Goal: Transaction & Acquisition: Purchase product/service

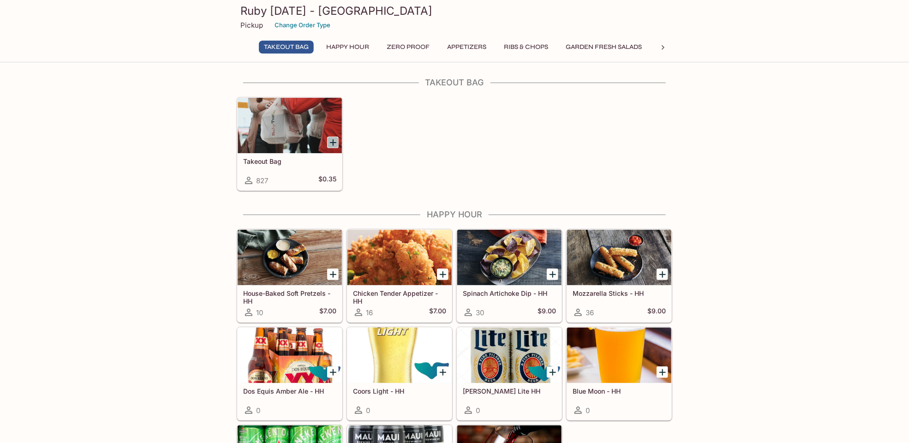
click at [331, 143] on icon "Add Takeout Bag" at bounding box center [333, 142] width 11 height 11
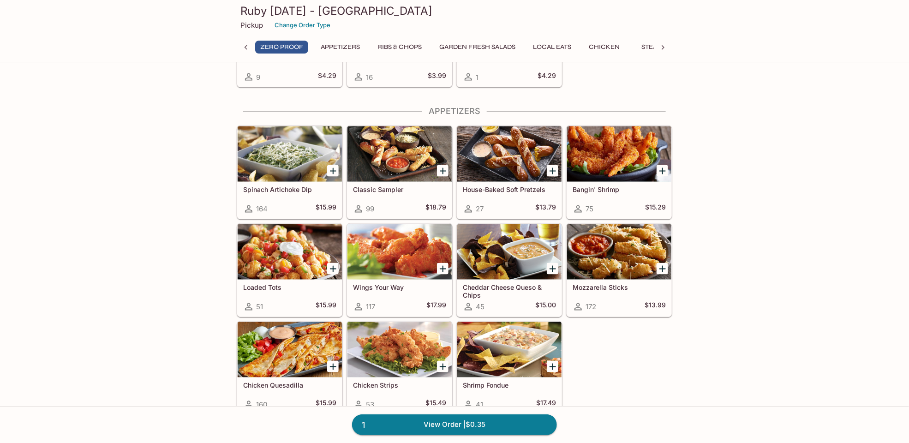
click at [663, 44] on icon at bounding box center [662, 47] width 9 height 9
click at [663, 48] on icon at bounding box center [662, 47] width 9 height 9
click at [244, 47] on icon at bounding box center [245, 47] width 9 height 9
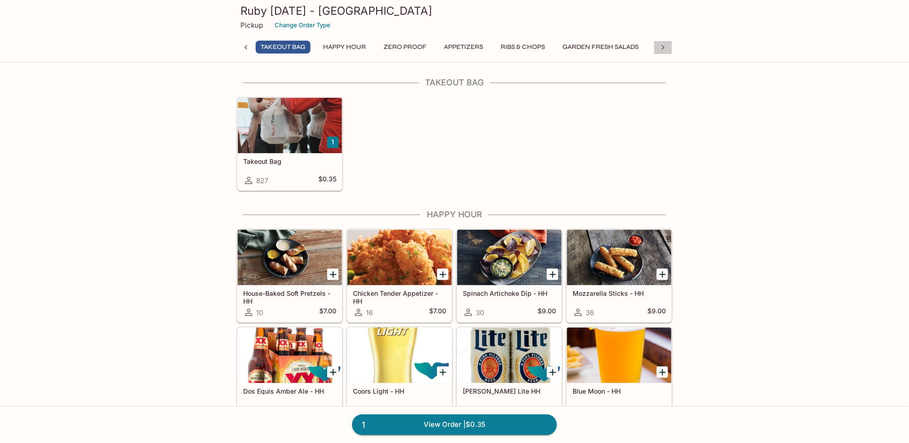
click at [663, 45] on icon at bounding box center [662, 47] width 9 height 9
click at [478, 46] on button "Seafood" at bounding box center [477, 47] width 42 height 13
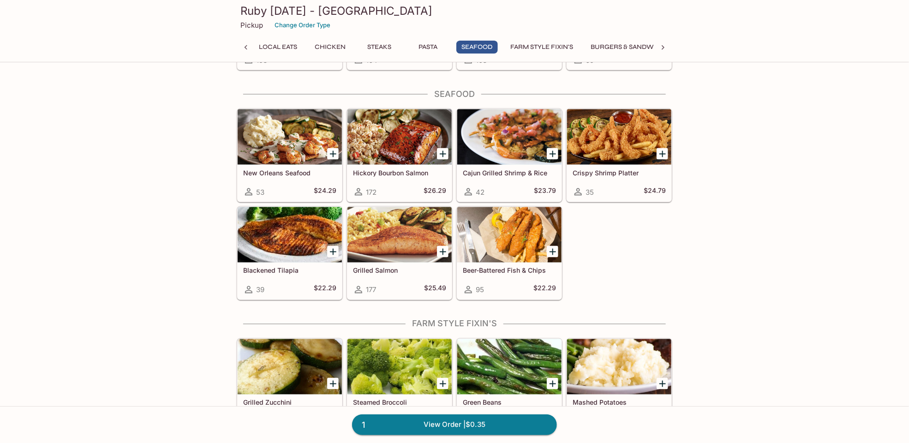
scroll to position [2288, 0]
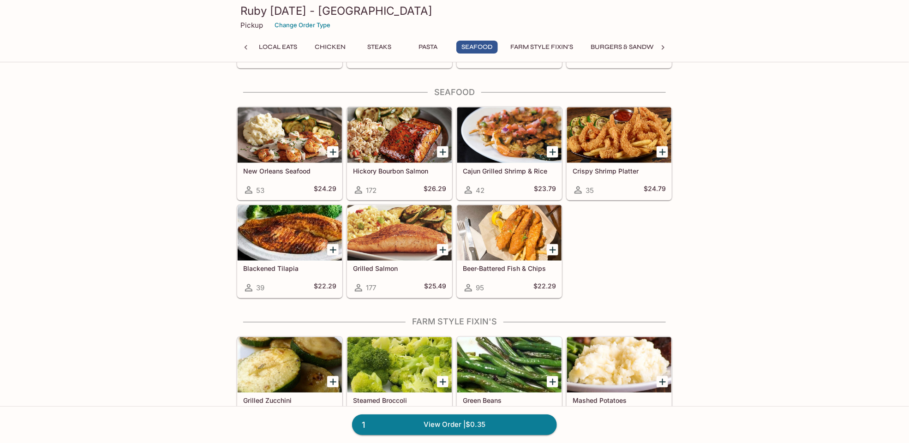
click at [631, 42] on button "Burgers & Sandwiches" at bounding box center [632, 47] width 93 height 13
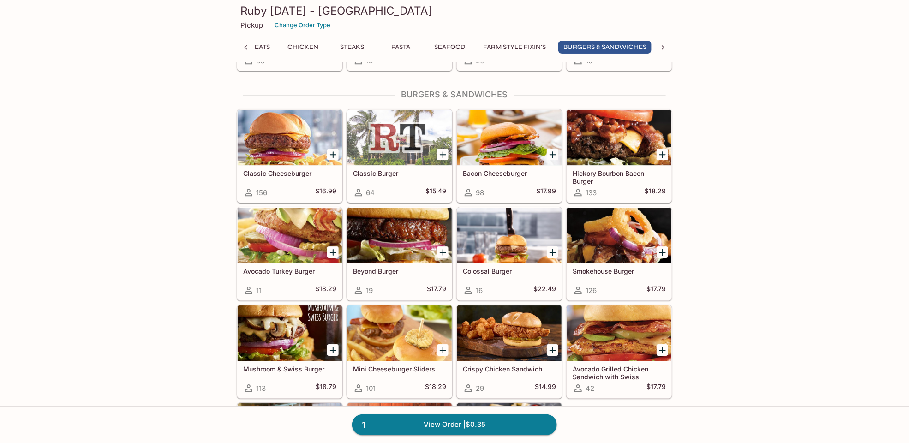
scroll to position [2987, 0]
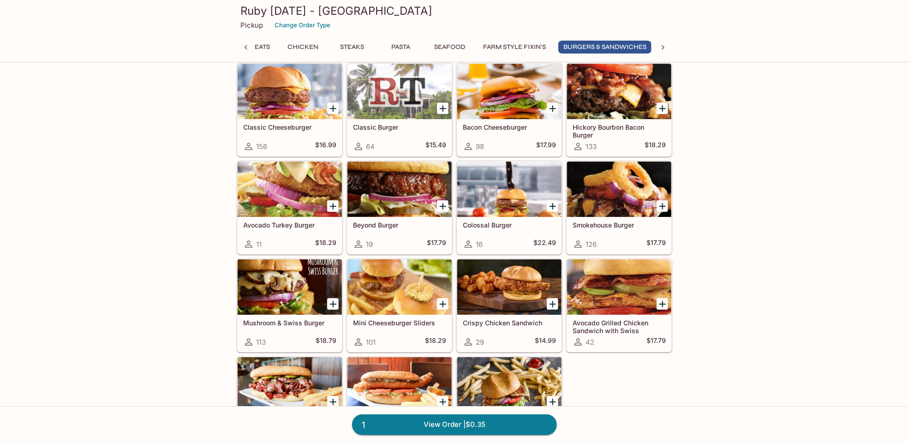
click at [269, 276] on div at bounding box center [290, 286] width 104 height 55
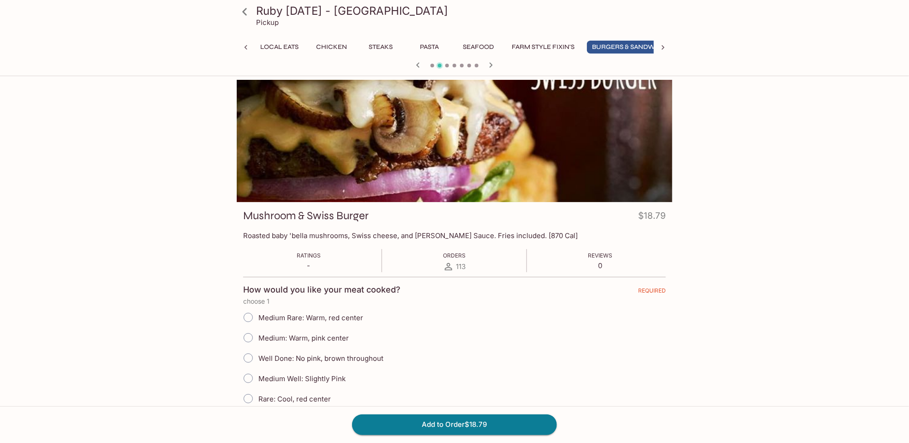
scroll to position [0, 428]
click at [595, 45] on button "Burgers & Sandwiches" at bounding box center [604, 47] width 93 height 13
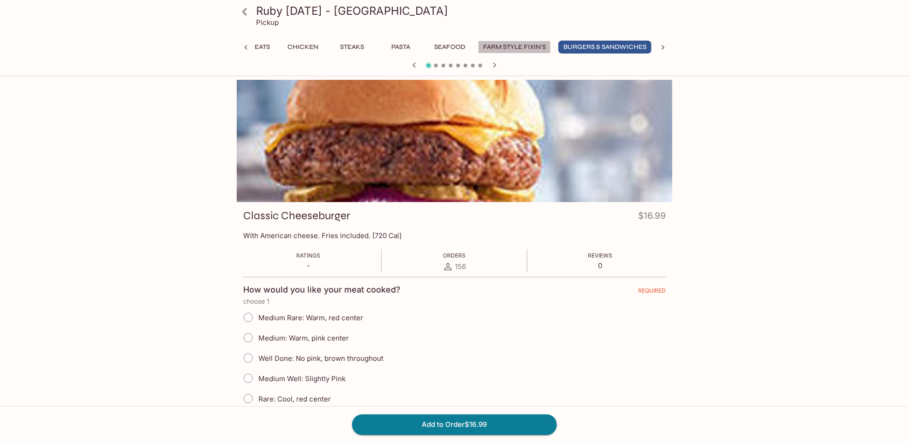
click at [522, 48] on button "Farm Style Fixin's" at bounding box center [514, 47] width 73 height 13
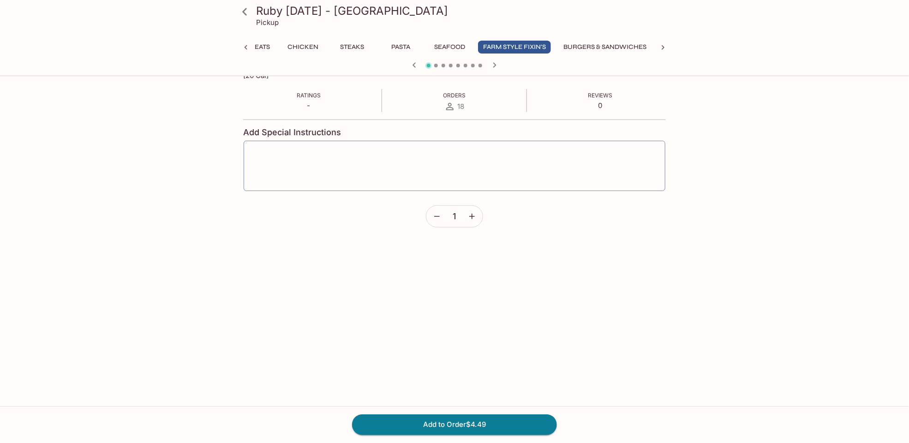
scroll to position [0, 0]
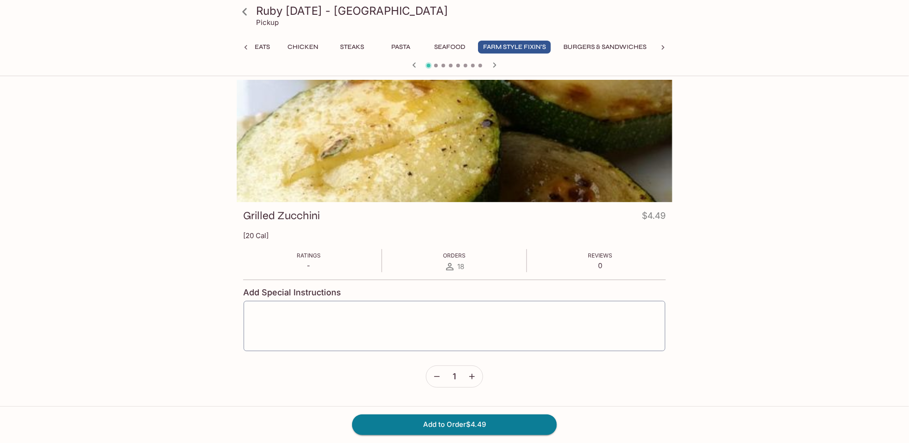
click at [246, 14] on icon at bounding box center [244, 11] width 5 height 7
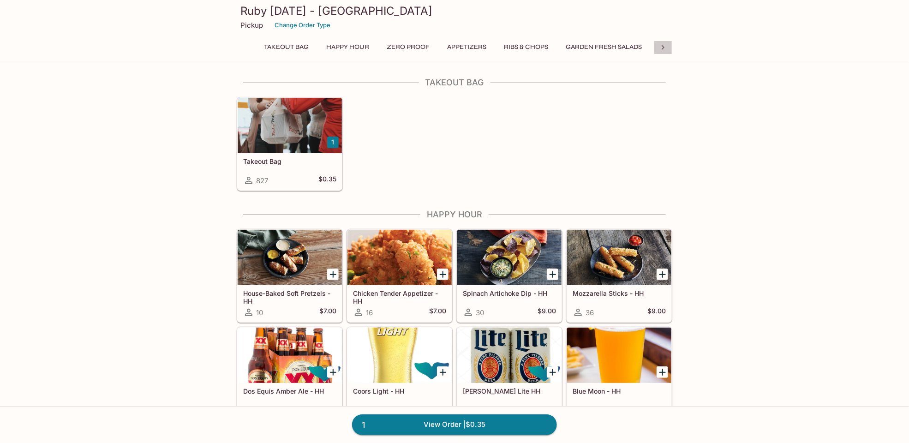
click at [665, 49] on icon at bounding box center [662, 47] width 9 height 9
click at [634, 49] on button "Burgers & Sandwiches" at bounding box center [635, 47] width 93 height 13
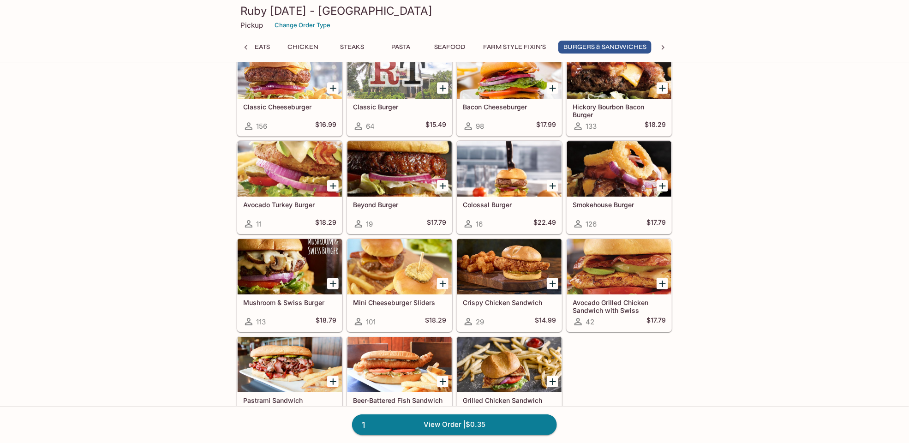
scroll to position [2987, 0]
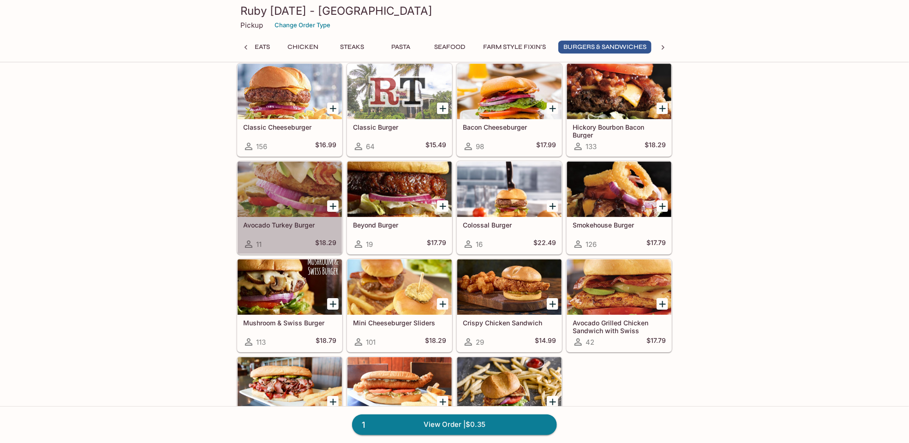
click at [284, 194] on div at bounding box center [290, 189] width 104 height 55
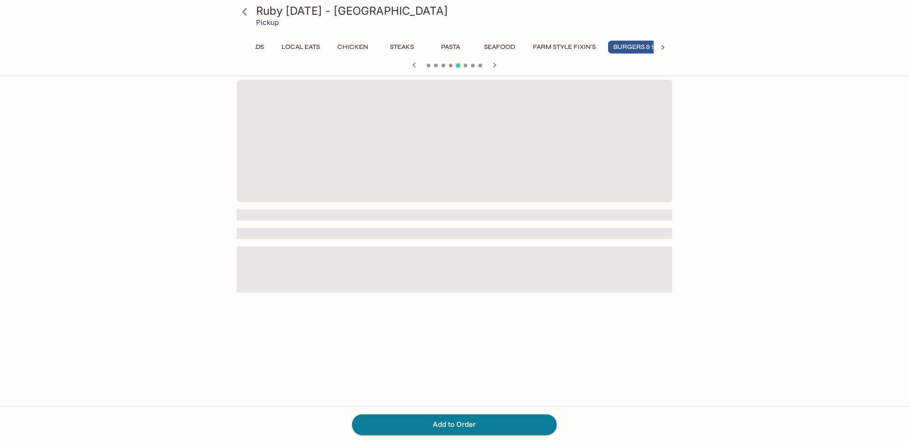
scroll to position [0, 428]
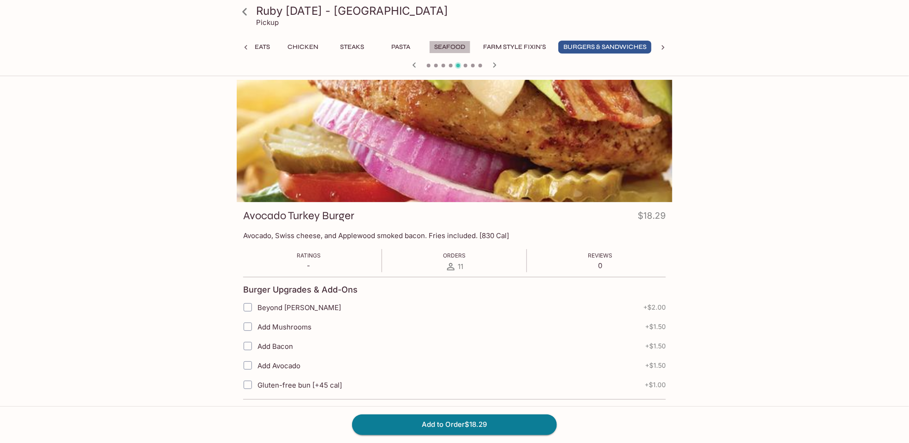
click at [454, 48] on button "Seafood" at bounding box center [450, 47] width 42 height 13
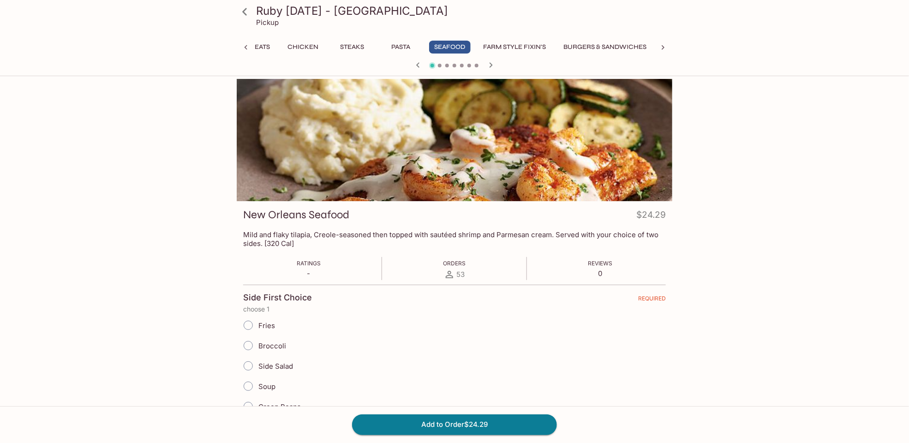
scroll to position [0, 0]
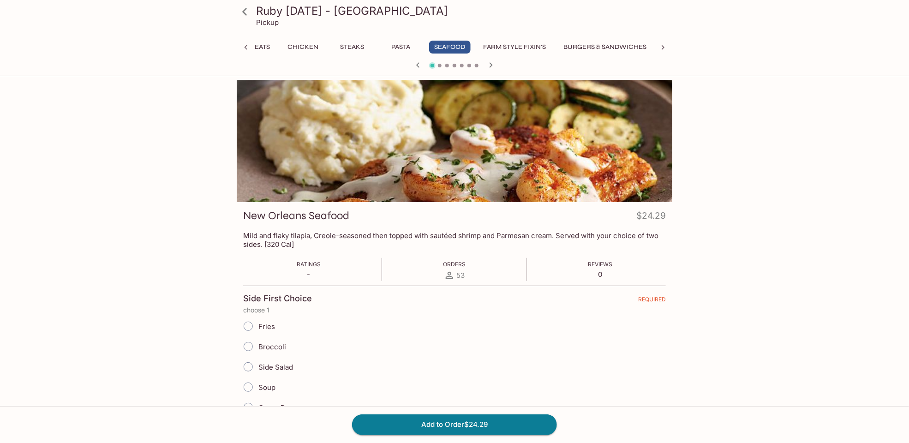
click at [431, 65] on span at bounding box center [432, 65] width 6 height 6
click at [441, 51] on button "Seafood" at bounding box center [450, 47] width 42 height 13
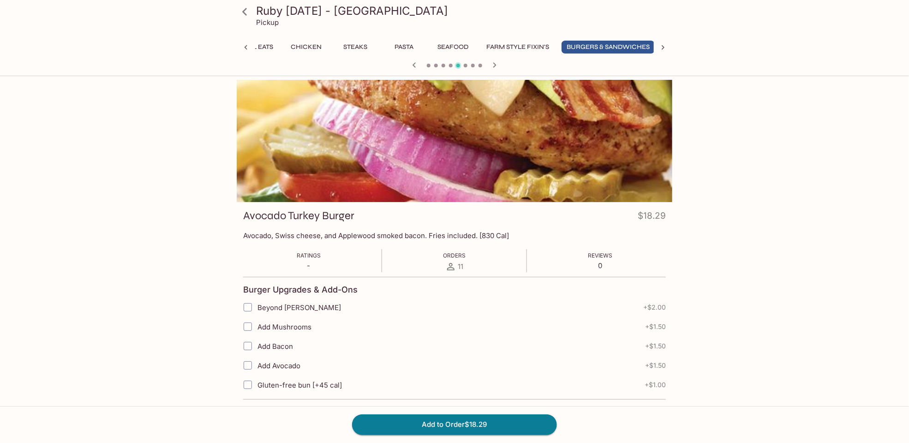
scroll to position [0, 428]
click at [461, 47] on button "Seafood" at bounding box center [450, 47] width 42 height 13
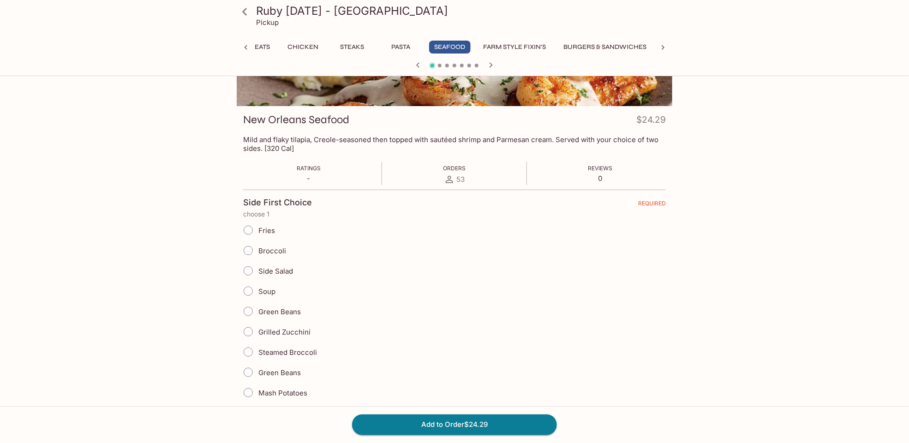
scroll to position [0, 0]
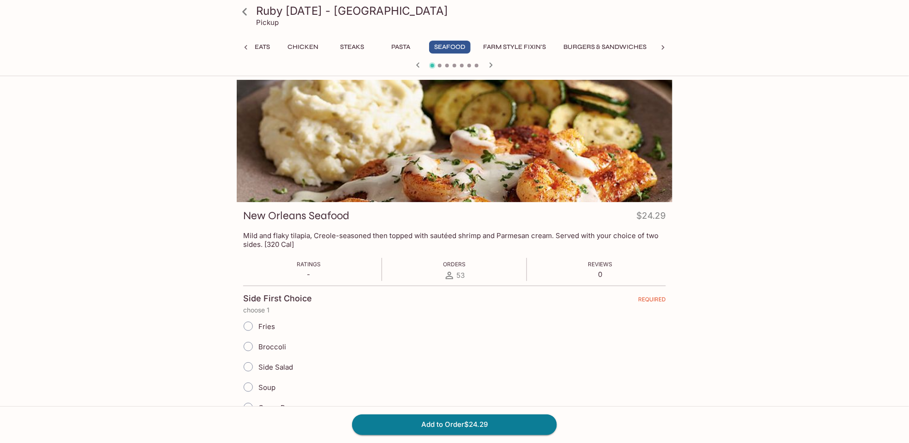
click at [441, 63] on div at bounding box center [454, 66] width 443 height 14
click at [440, 64] on span at bounding box center [440, 66] width 4 height 4
click at [439, 64] on span at bounding box center [440, 66] width 4 height 4
click at [395, 44] on button "Pasta" at bounding box center [401, 47] width 42 height 13
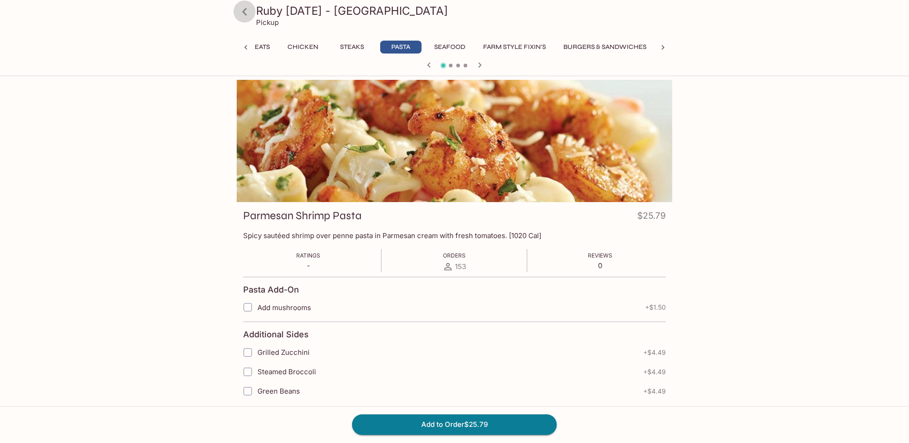
click at [244, 12] on icon at bounding box center [244, 11] width 5 height 7
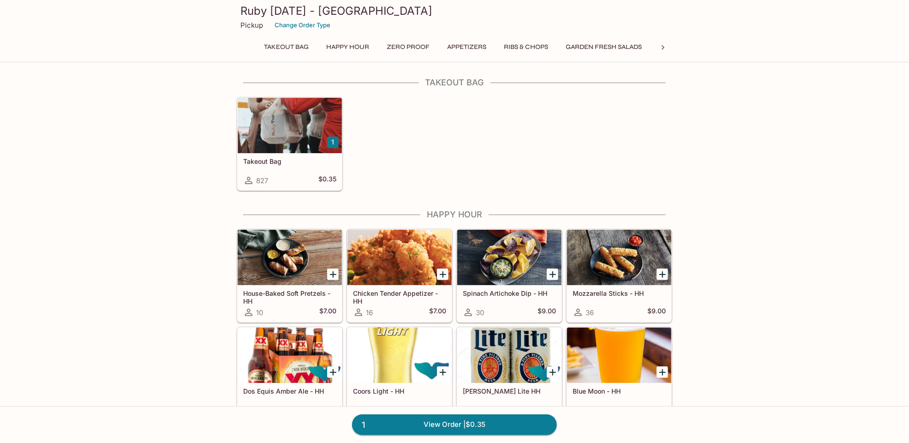
click at [666, 49] on icon at bounding box center [662, 47] width 9 height 9
click at [485, 46] on button "Seafood" at bounding box center [481, 47] width 42 height 13
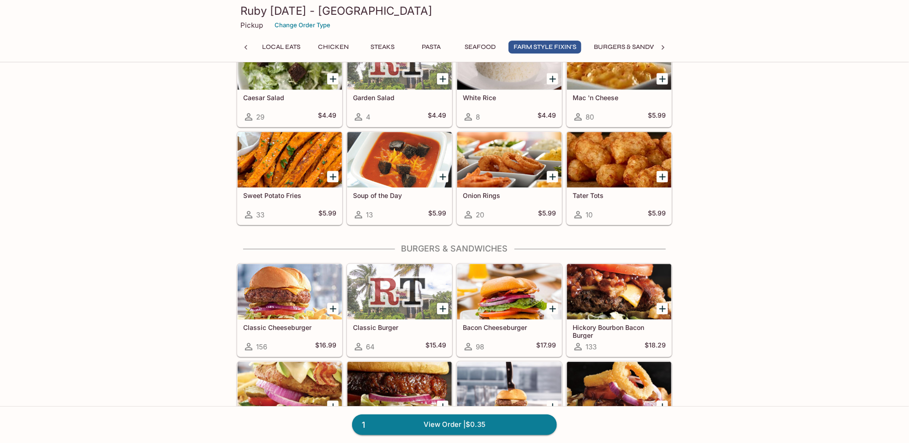
scroll to position [2750, 0]
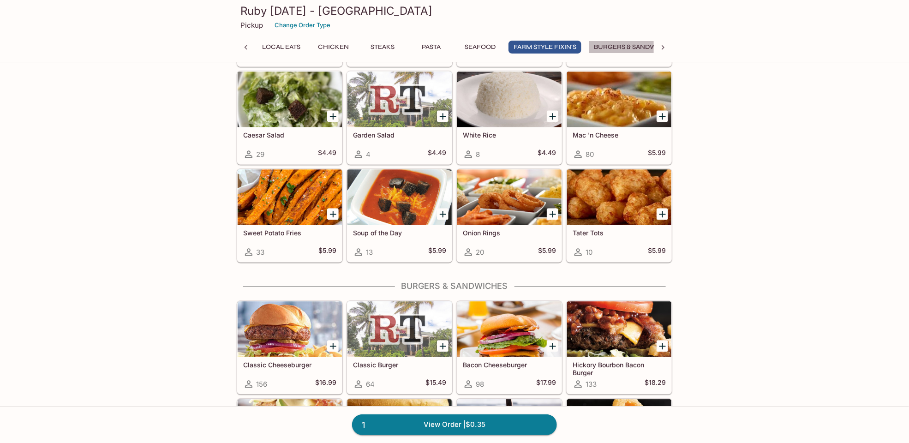
click at [626, 45] on button "Burgers & Sandwiches" at bounding box center [635, 47] width 93 height 13
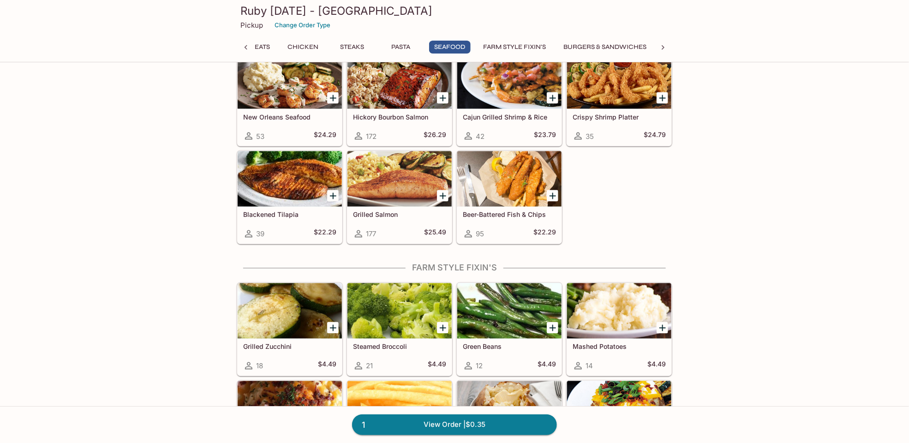
scroll to position [2341, 0]
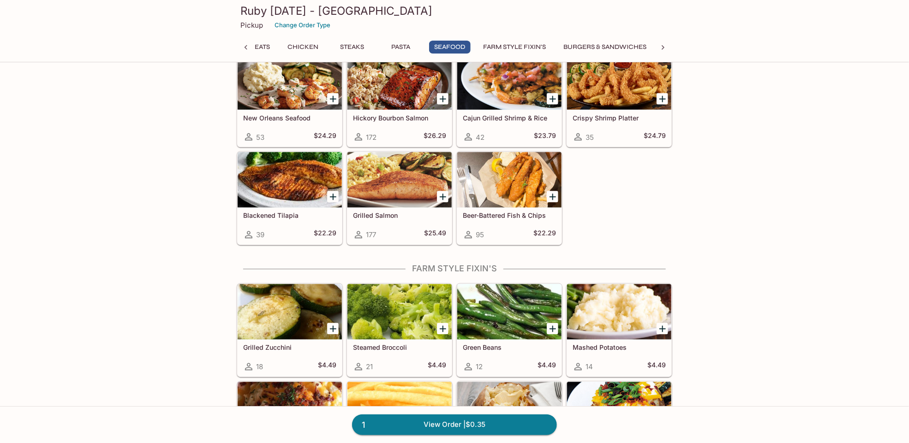
click at [514, 187] on div at bounding box center [509, 179] width 104 height 55
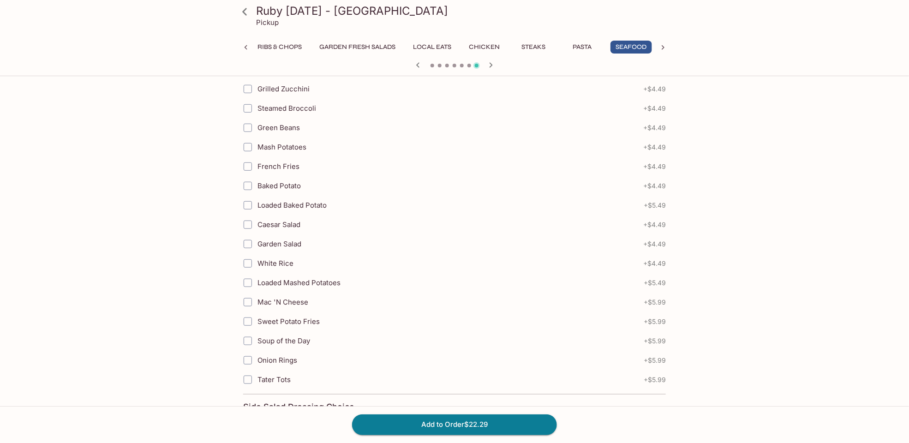
scroll to position [277, 0]
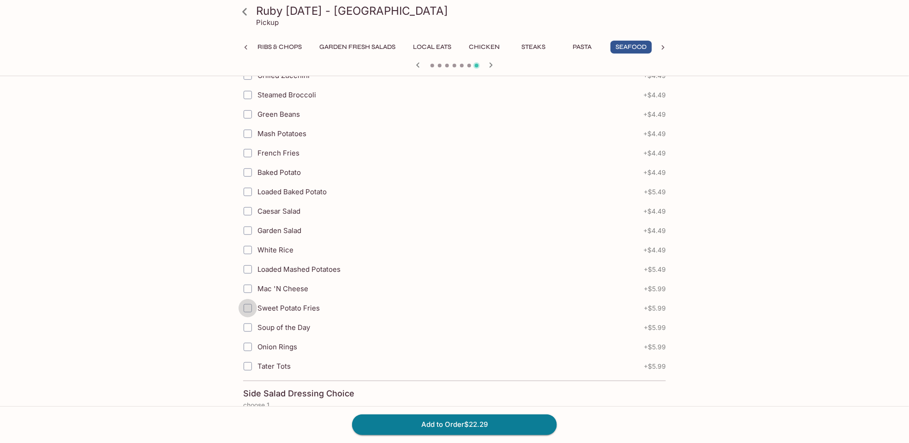
click at [248, 306] on input "Sweet Potato Fries" at bounding box center [248, 308] width 18 height 18
checkbox input "true"
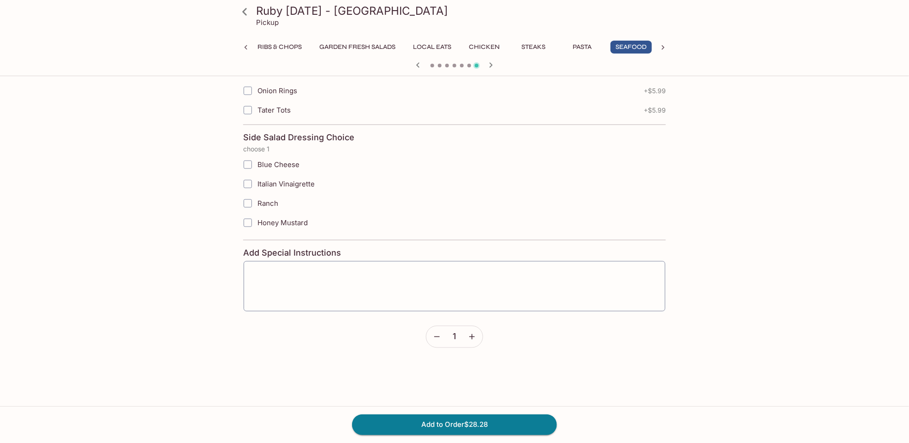
scroll to position [554, 0]
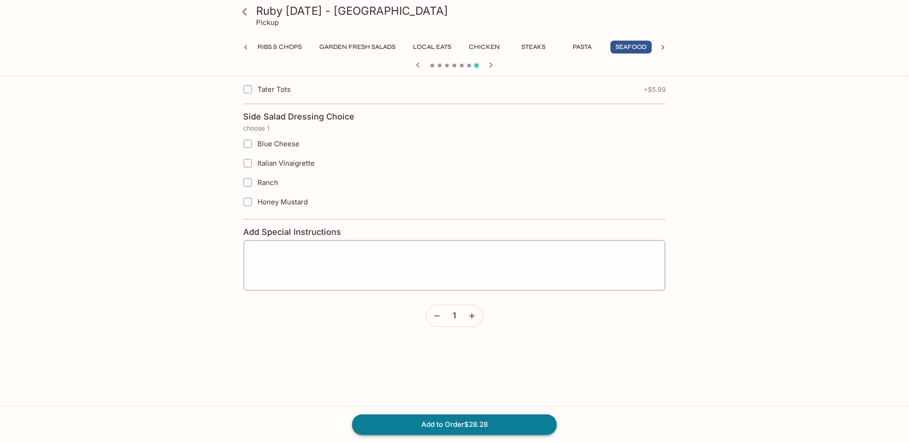
click at [479, 425] on button "Add to Order $28.28" at bounding box center [454, 424] width 205 height 20
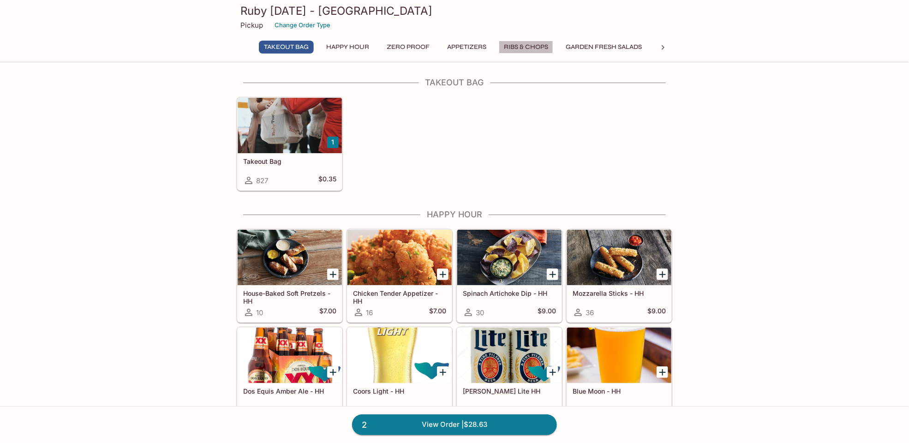
click at [523, 46] on button "Ribs & Chops" at bounding box center [526, 47] width 54 height 13
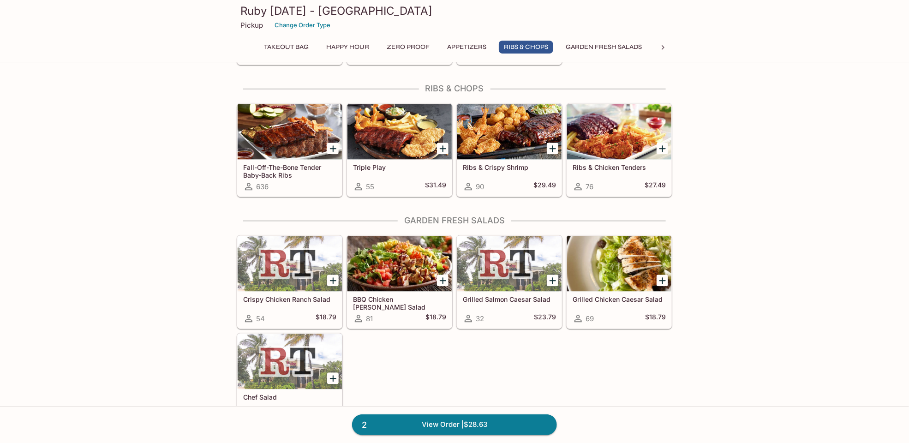
scroll to position [1012, 0]
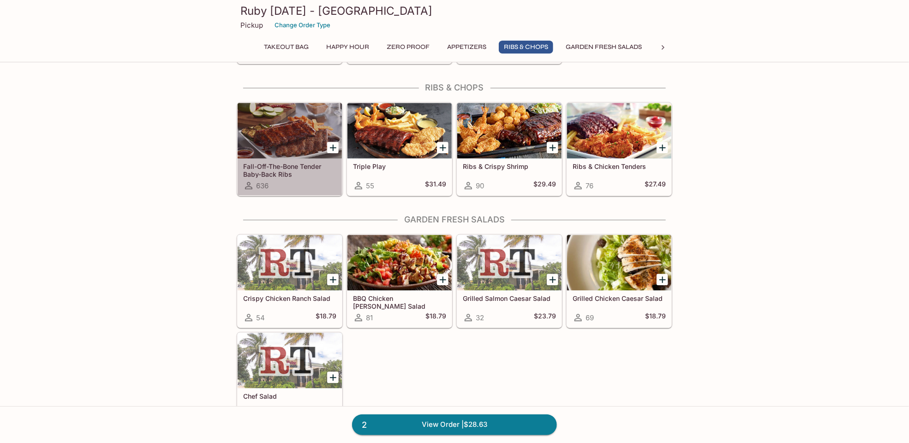
click at [273, 170] on h5 "Fall-Off-The-Bone Tender Baby-Back Ribs" at bounding box center [289, 169] width 93 height 15
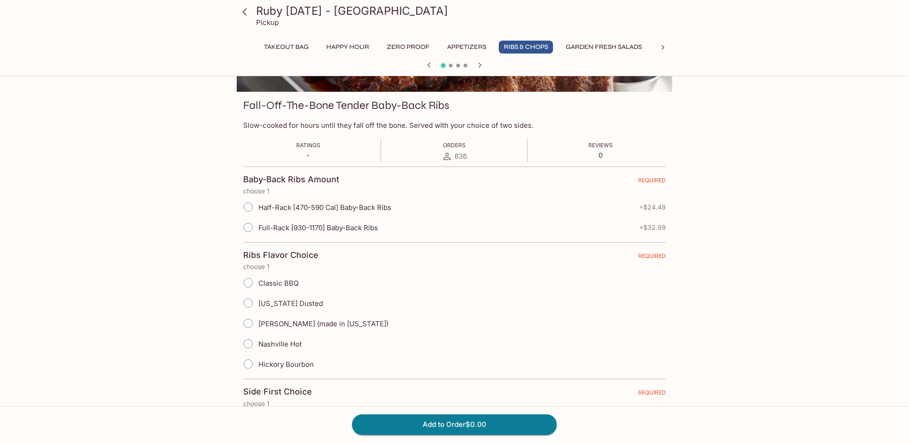
scroll to position [138, 0]
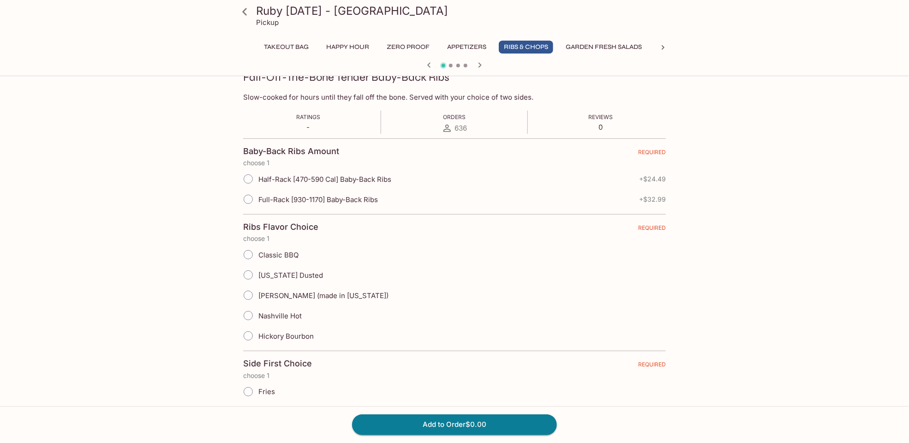
click at [665, 49] on icon at bounding box center [662, 47] width 9 height 9
click at [625, 48] on button "Burgers & Sandwiches" at bounding box center [635, 47] width 93 height 13
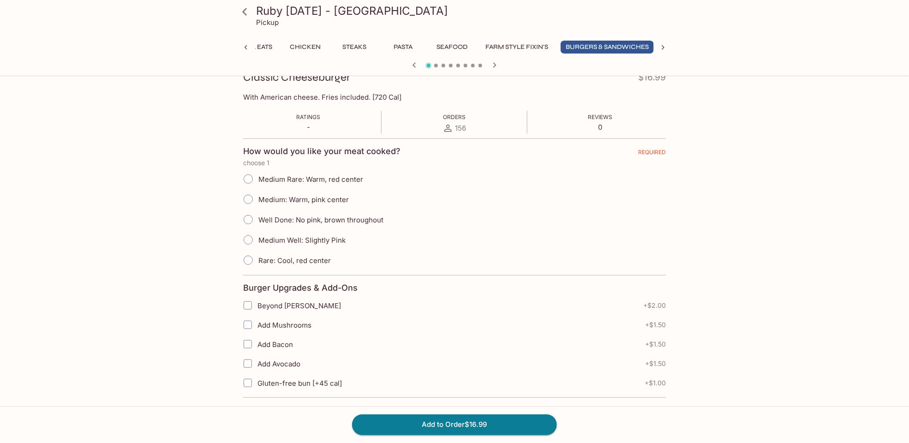
scroll to position [0, 428]
click at [246, 13] on icon at bounding box center [245, 12] width 16 height 16
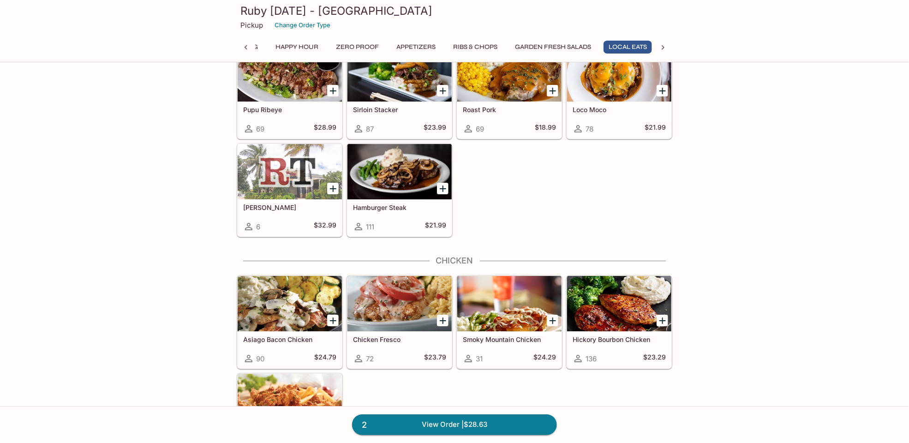
scroll to position [1384, 0]
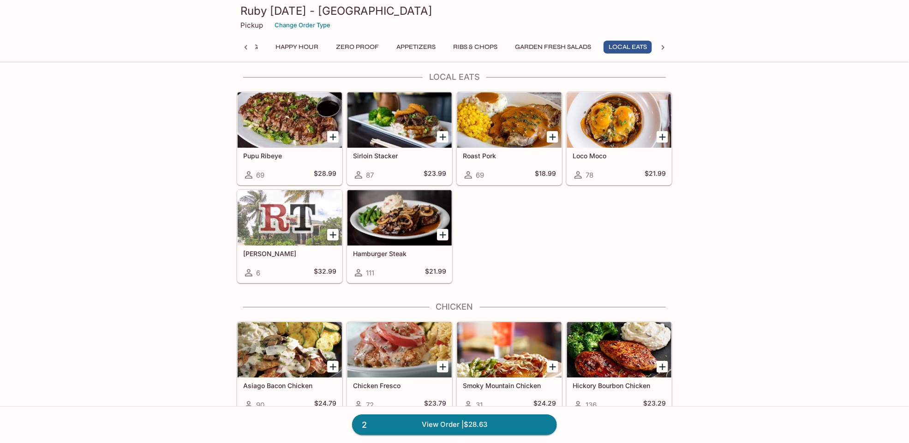
click at [407, 213] on div at bounding box center [399, 217] width 104 height 55
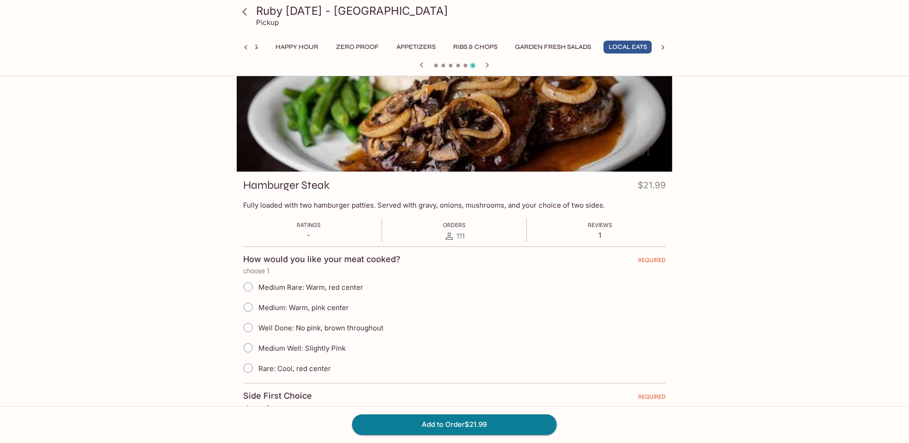
scroll to position [92, 0]
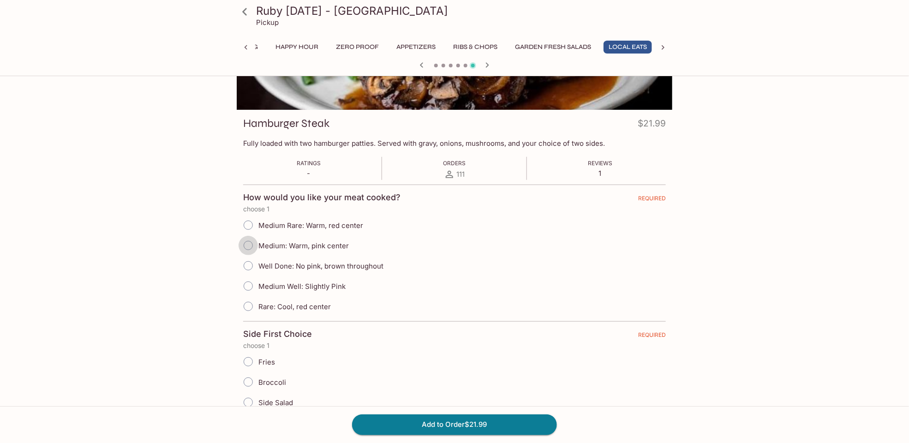
click at [250, 246] on input "Medium: Warm, pink center" at bounding box center [248, 245] width 19 height 19
radio input "true"
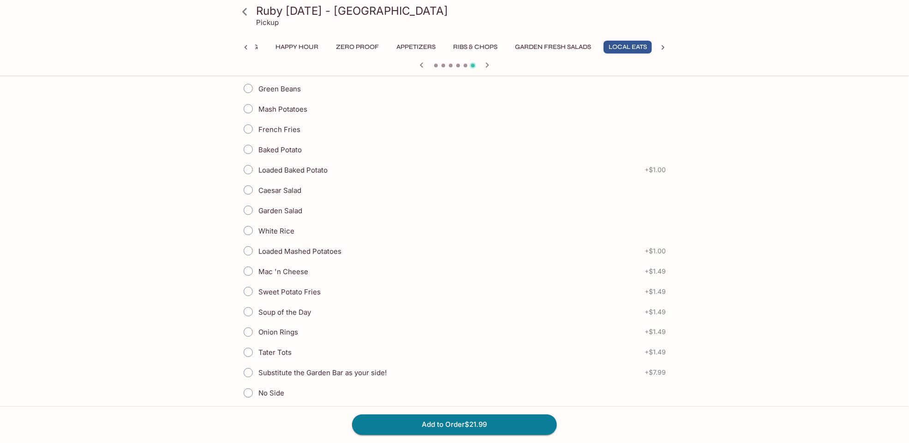
scroll to position [554, 0]
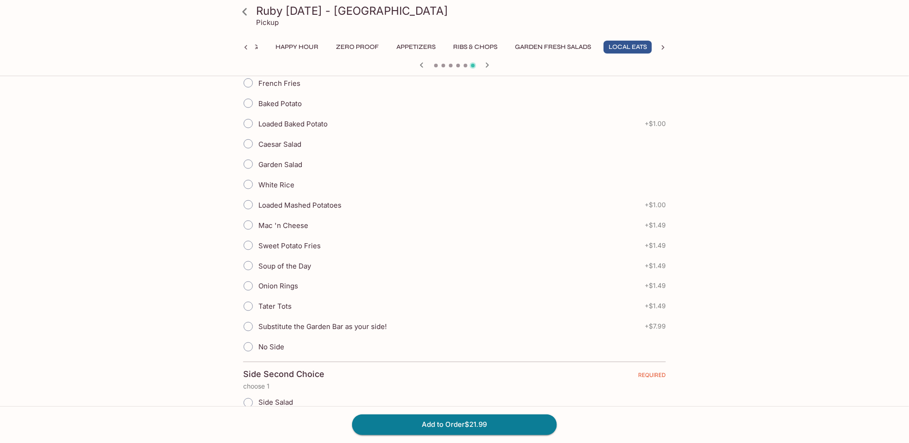
click at [250, 202] on input "Loaded Mashed Potatoes" at bounding box center [248, 204] width 19 height 19
radio input "true"
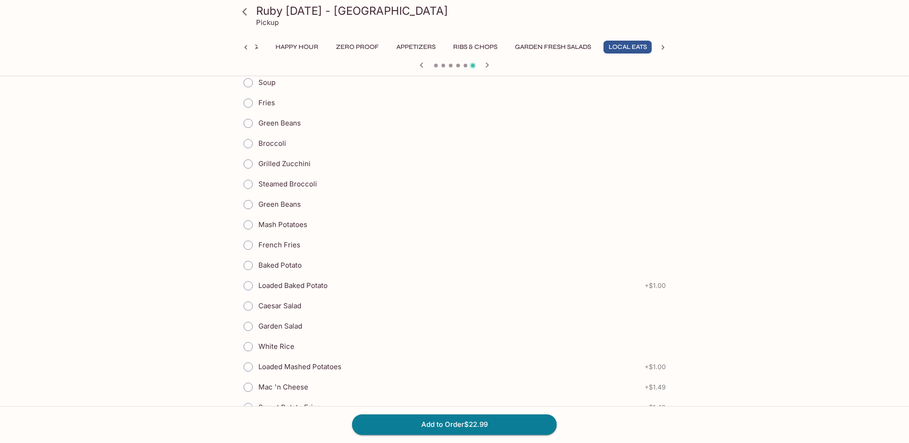
scroll to position [923, 0]
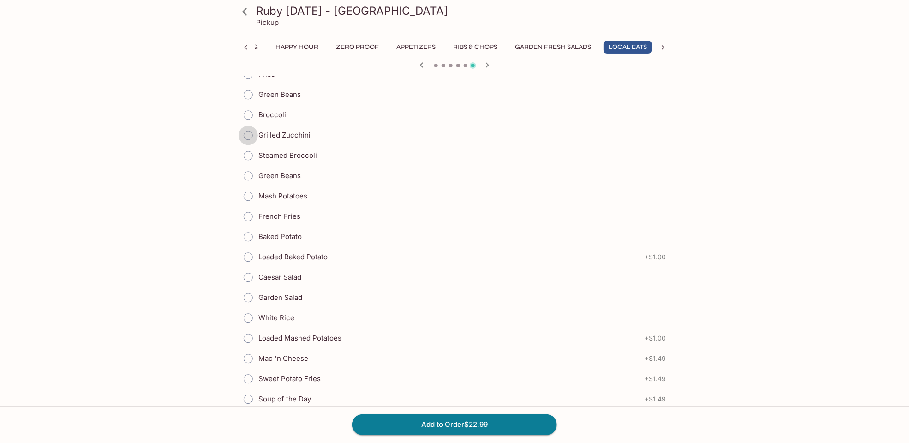
click at [251, 127] on input "Grilled Zucchini" at bounding box center [248, 135] width 19 height 19
radio input "true"
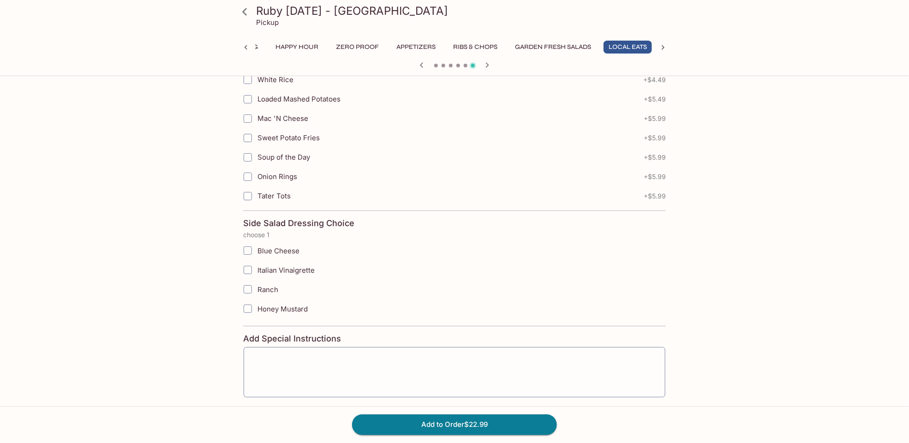
scroll to position [1548, 0]
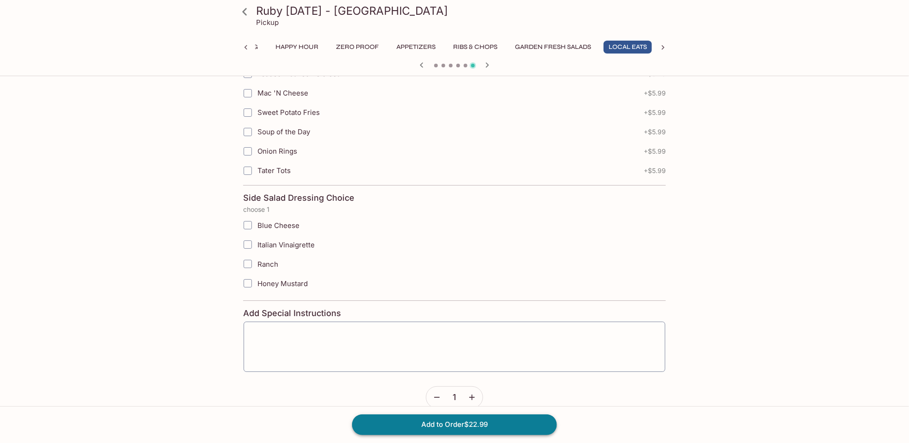
click at [495, 425] on button "Add to Order $22.99" at bounding box center [454, 424] width 205 height 20
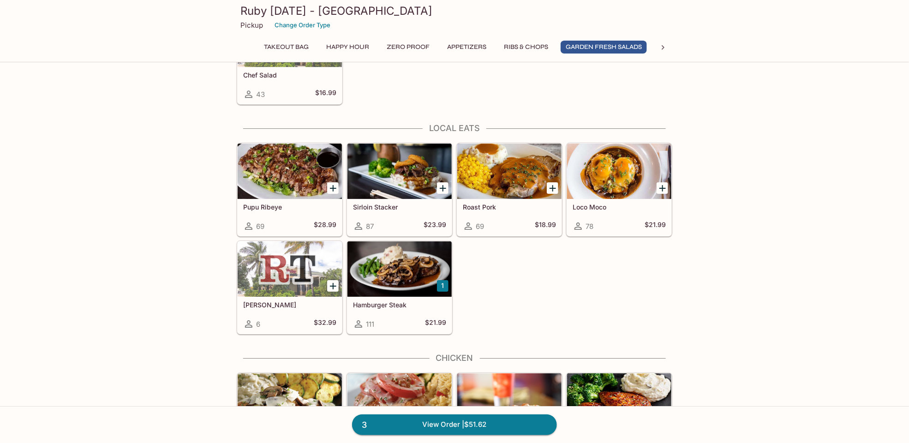
scroll to position [1338, 0]
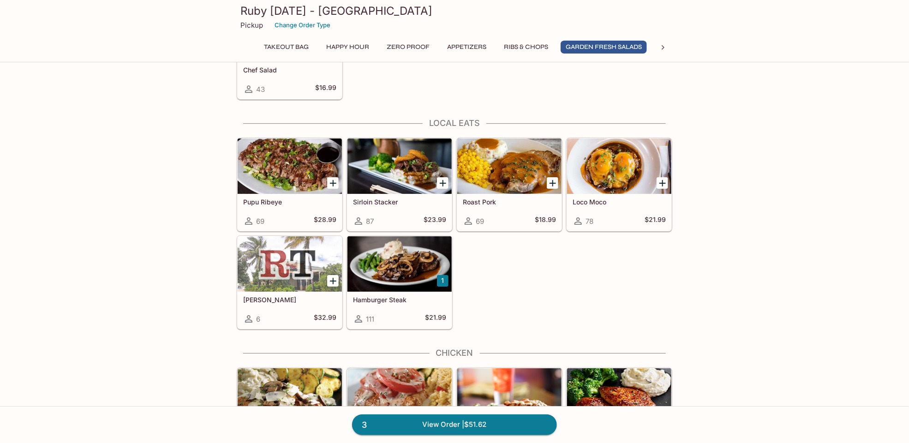
click at [378, 259] on div at bounding box center [399, 263] width 104 height 55
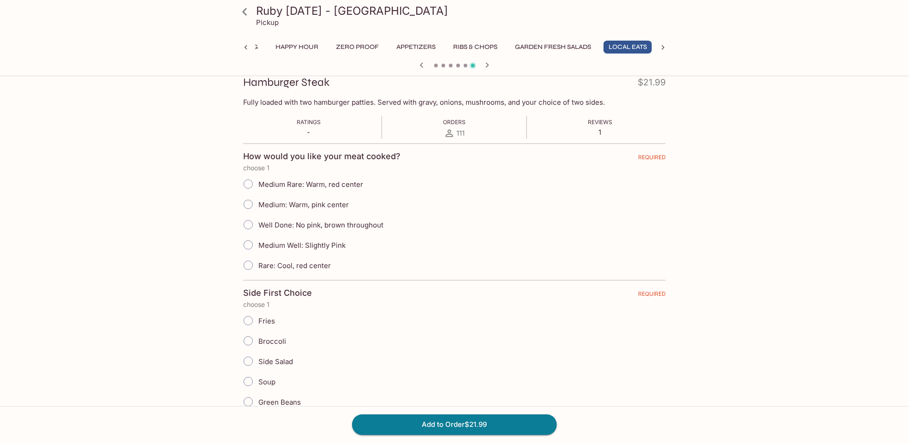
scroll to position [138, 0]
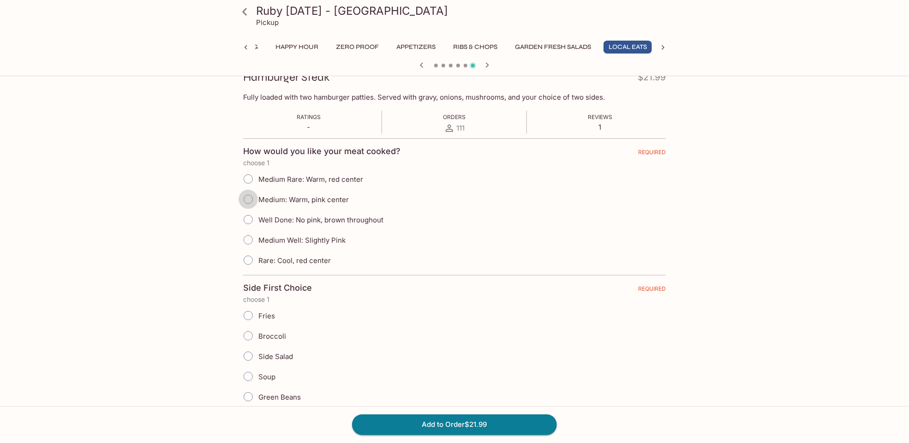
click at [246, 199] on input "Medium: Warm, pink center" at bounding box center [248, 199] width 19 height 19
radio input "true"
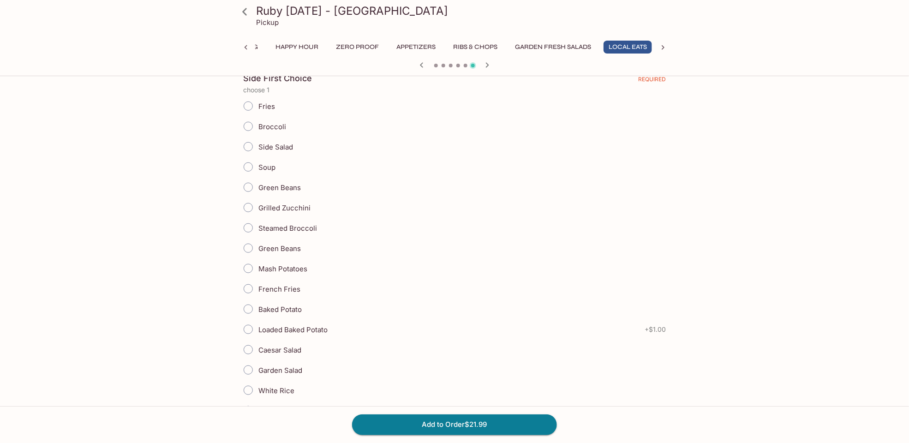
scroll to position [369, 0]
click at [248, 246] on input "Mash Potatoes" at bounding box center [248, 247] width 19 height 19
radio input "true"
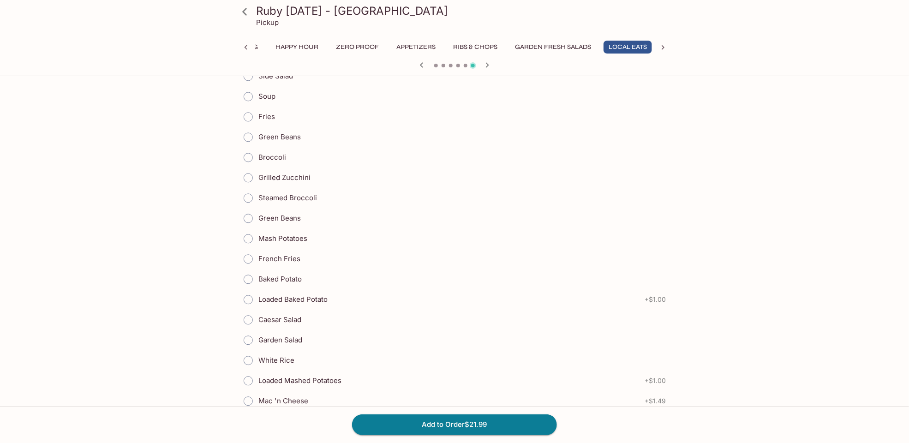
scroll to position [877, 0]
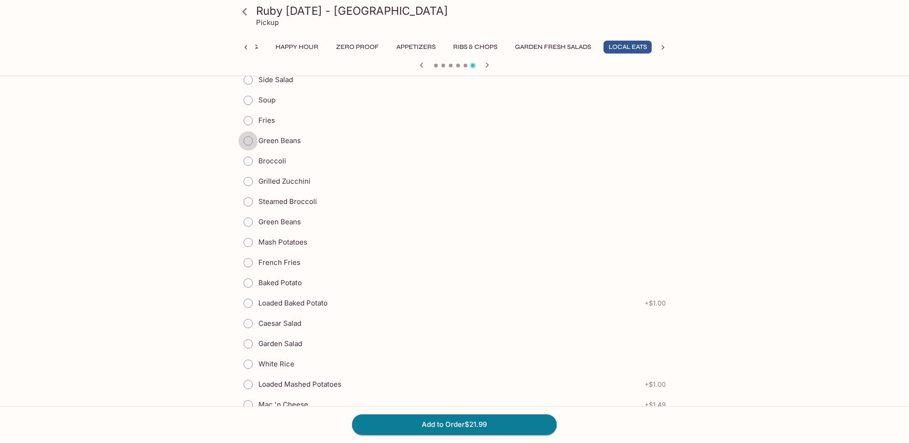
click at [248, 134] on input "Green Beans" at bounding box center [248, 140] width 19 height 19
radio input "true"
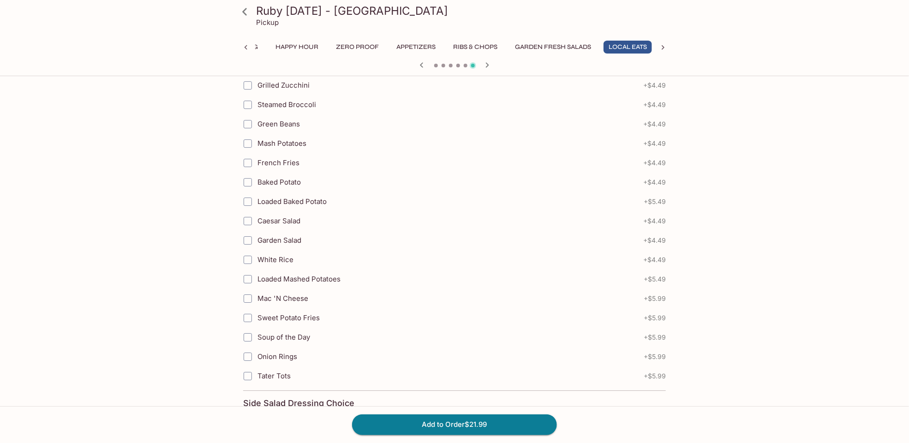
scroll to position [1384, 0]
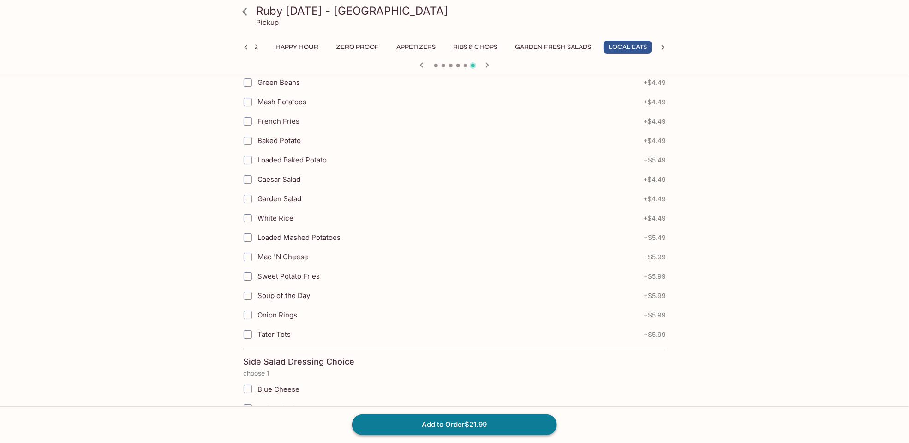
click at [501, 424] on button "Add to Order $21.99" at bounding box center [454, 424] width 205 height 20
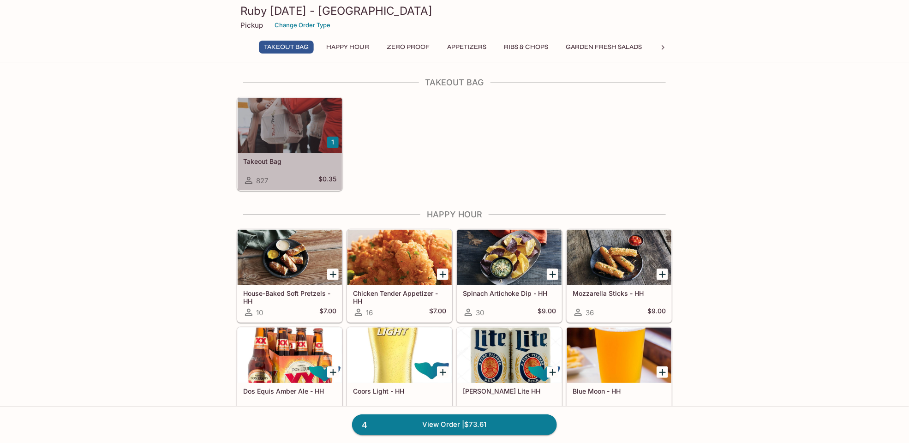
click at [309, 126] on div at bounding box center [290, 125] width 104 height 55
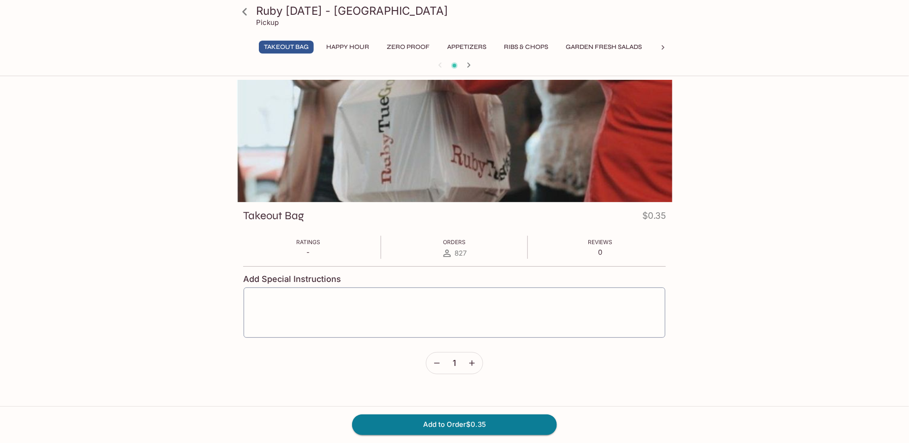
click at [472, 367] on icon "button" at bounding box center [471, 363] width 9 height 9
click at [500, 422] on button "Add to Order $0.70" at bounding box center [454, 424] width 205 height 20
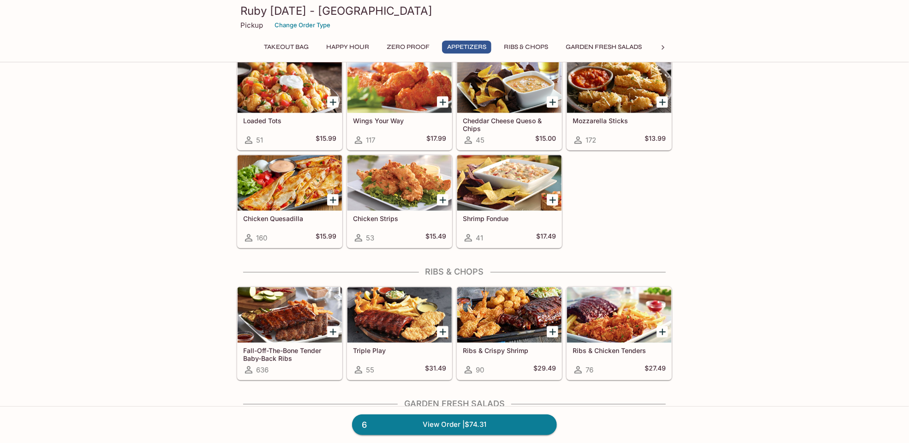
scroll to position [831, 0]
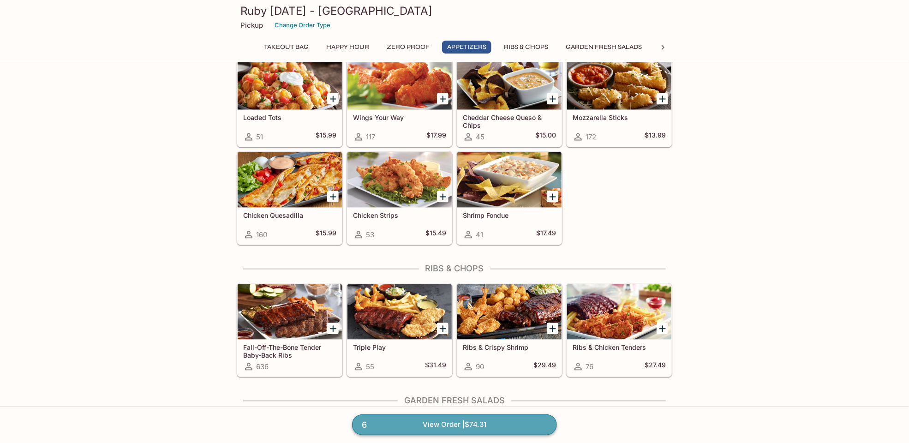
click at [455, 426] on link "6 View Order | $74.31" at bounding box center [454, 424] width 205 height 20
